Goal: Task Accomplishment & Management: Manage account settings

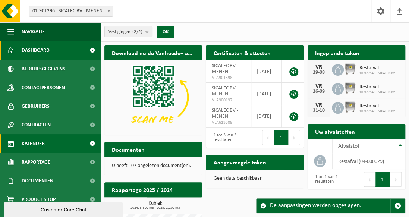
click at [50, 144] on link "Kalender" at bounding box center [50, 143] width 101 height 19
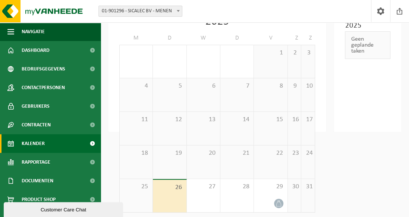
scroll to position [84, 0]
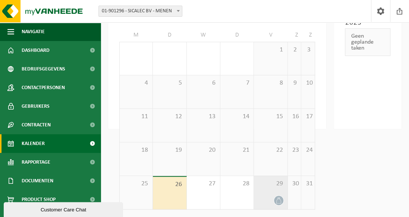
click at [269, 207] on div "29" at bounding box center [270, 192] width 33 height 33
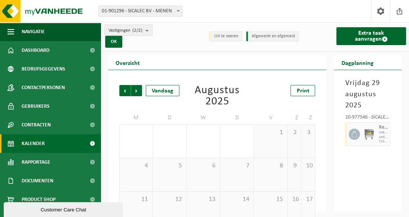
scroll to position [0, 0]
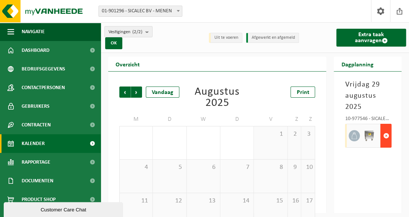
click at [386, 137] on span "button" at bounding box center [385, 135] width 6 height 15
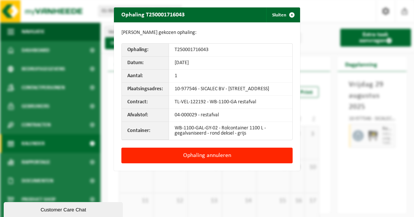
drag, startPoint x: 185, startPoint y: 157, endPoint x: 414, endPoint y: 180, distance: 230.2
click at [222, 163] on button "Ophaling annuleren" at bounding box center [206, 155] width 171 height 16
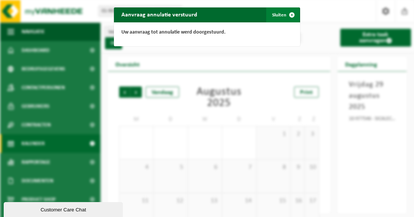
click at [275, 16] on button "Sluiten" at bounding box center [282, 14] width 33 height 15
